Goal: Find contact information: Find contact information

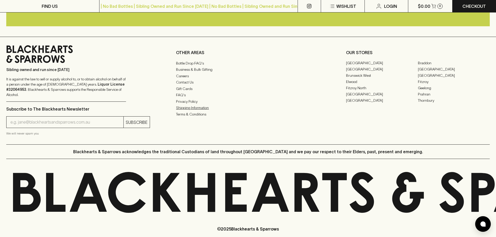
scroll to position [1304, 0]
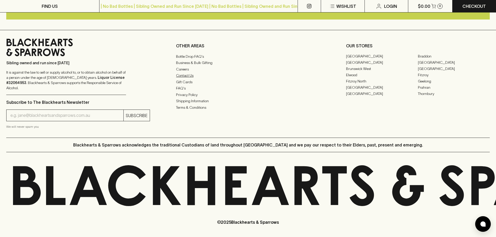
click at [187, 79] on link "Contact Us" at bounding box center [248, 75] width 144 height 6
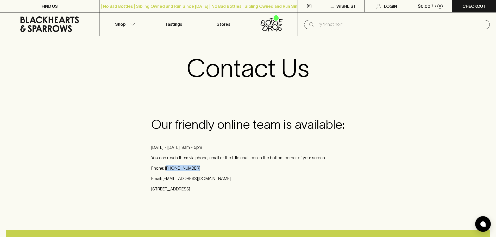
drag, startPoint x: 166, startPoint y: 167, endPoint x: 199, endPoint y: 167, distance: 33.1
click at [199, 167] on p "Phone: [PHONE_NUMBER]" at bounding box center [247, 168] width 193 height 6
click at [190, 185] on div "Our friendly online team is available: [DATE] - [DATE]: 9am - 5pm You can reach…" at bounding box center [247, 154] width 193 height 75
drag, startPoint x: 173, startPoint y: 168, endPoint x: 194, endPoint y: 170, distance: 21.6
click at [194, 170] on p "Phone: [PHONE_NUMBER]" at bounding box center [247, 168] width 193 height 6
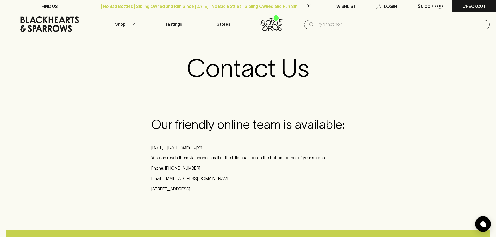
click at [96, 173] on div "Our friendly online team is available: [DATE] - [DATE]: 9am - 5pm You can reach…" at bounding box center [248, 157] width 496 height 112
